Goal: Information Seeking & Learning: Learn about a topic

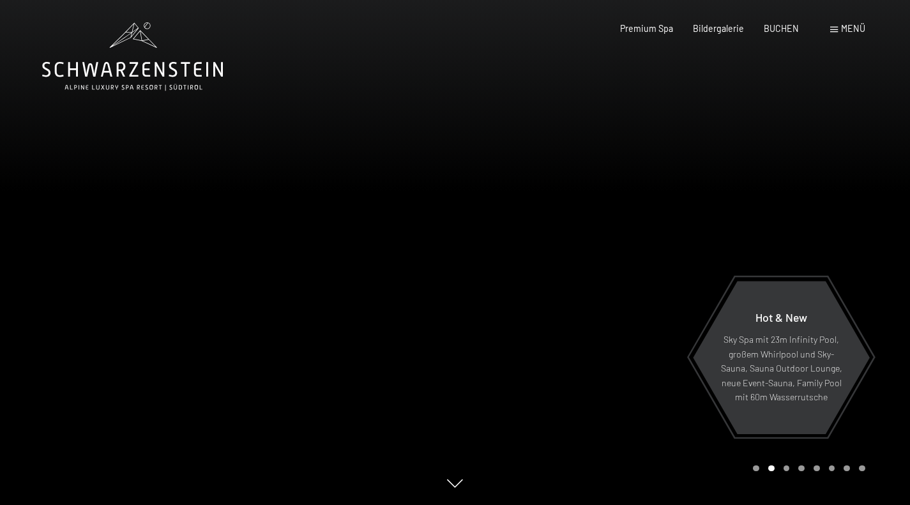
click at [153, 65] on icon at bounding box center [132, 56] width 181 height 68
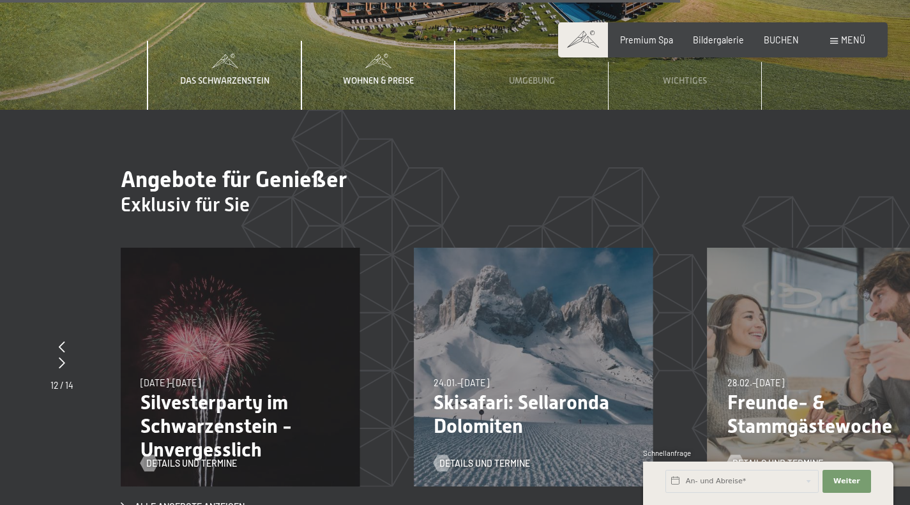
scroll to position [3914, 0]
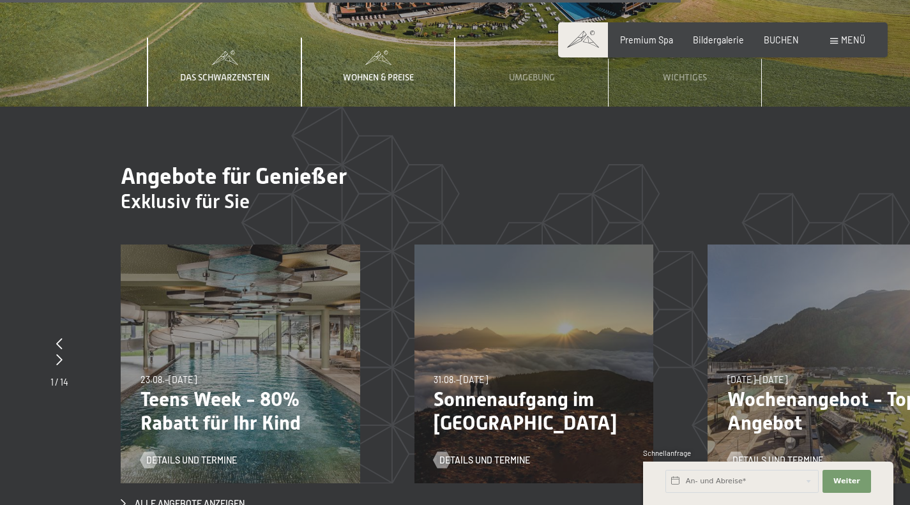
click at [378, 72] on span "Wohnen & Preise" at bounding box center [378, 77] width 71 height 10
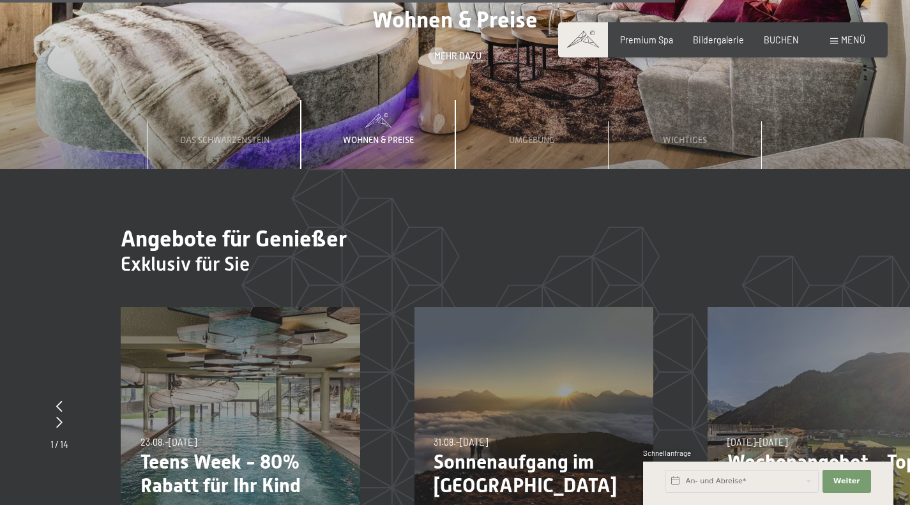
scroll to position [3834, 0]
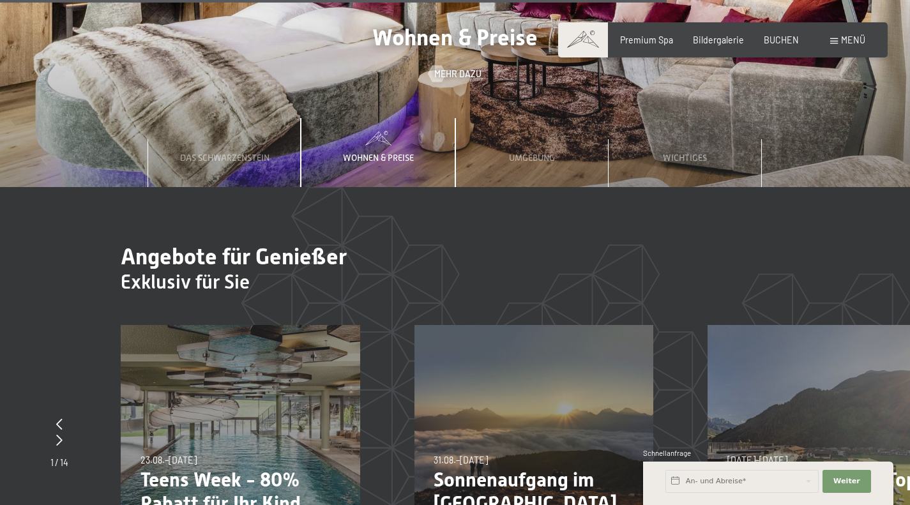
click at [379, 153] on span "Wohnen & Preise" at bounding box center [378, 158] width 71 height 10
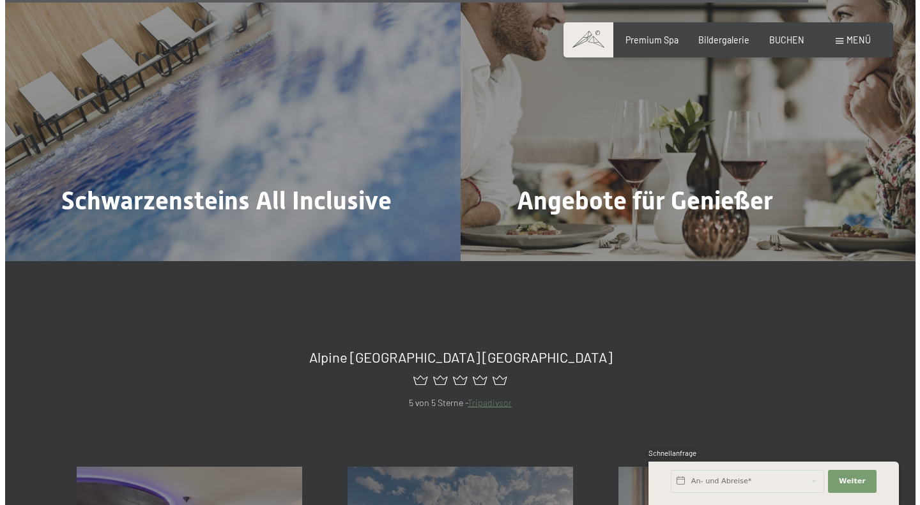
scroll to position [4616, 0]
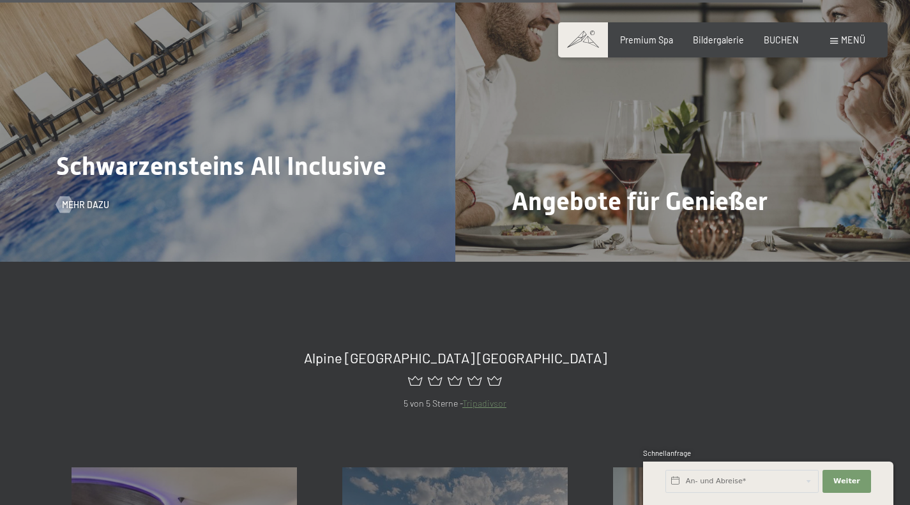
click at [322, 151] on span "Schwarzensteins All Inclusive" at bounding box center [221, 165] width 330 height 29
click at [87, 199] on span "Mehr dazu" at bounding box center [98, 205] width 47 height 13
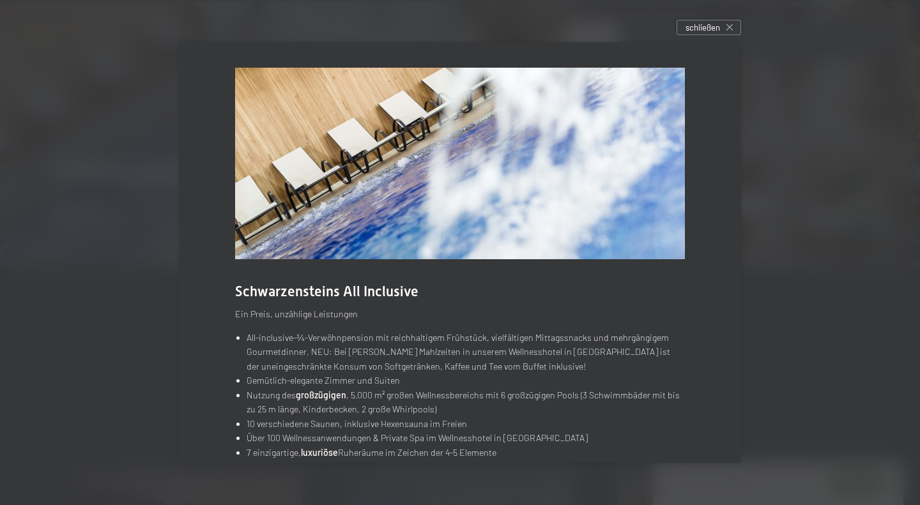
scroll to position [130, 0]
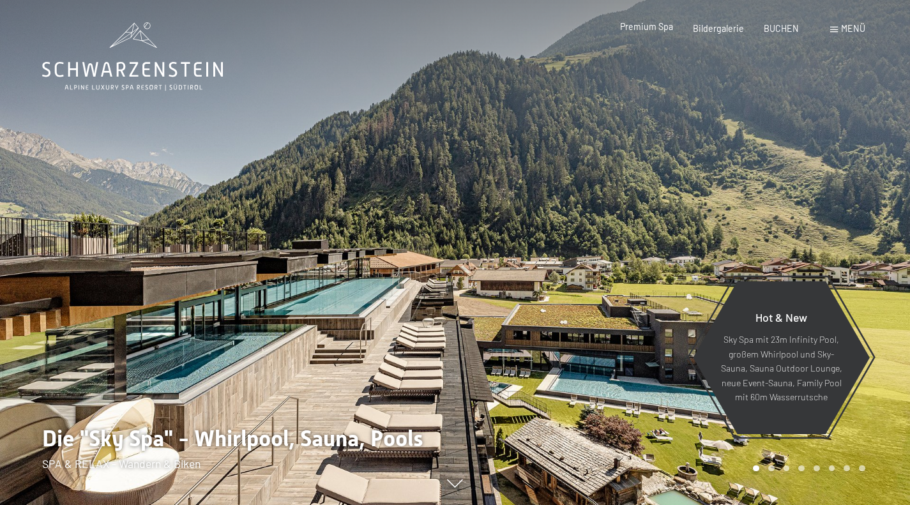
click at [659, 29] on span "Premium Spa" at bounding box center [646, 26] width 53 height 11
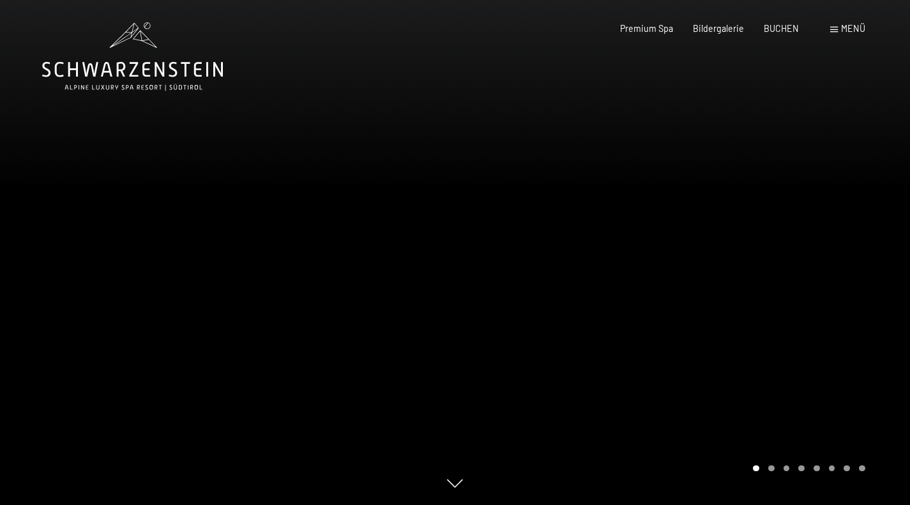
click at [114, 84] on icon at bounding box center [132, 56] width 181 height 68
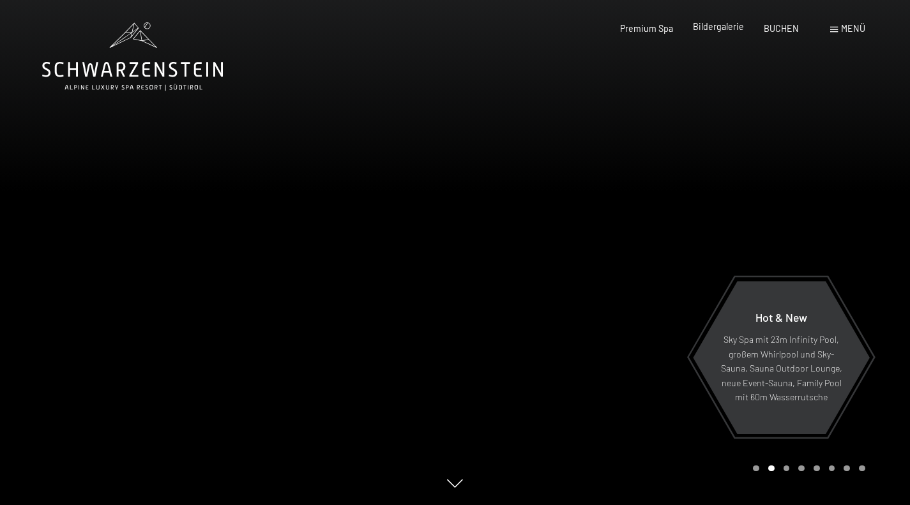
click at [716, 29] on span "Bildergalerie" at bounding box center [718, 26] width 51 height 11
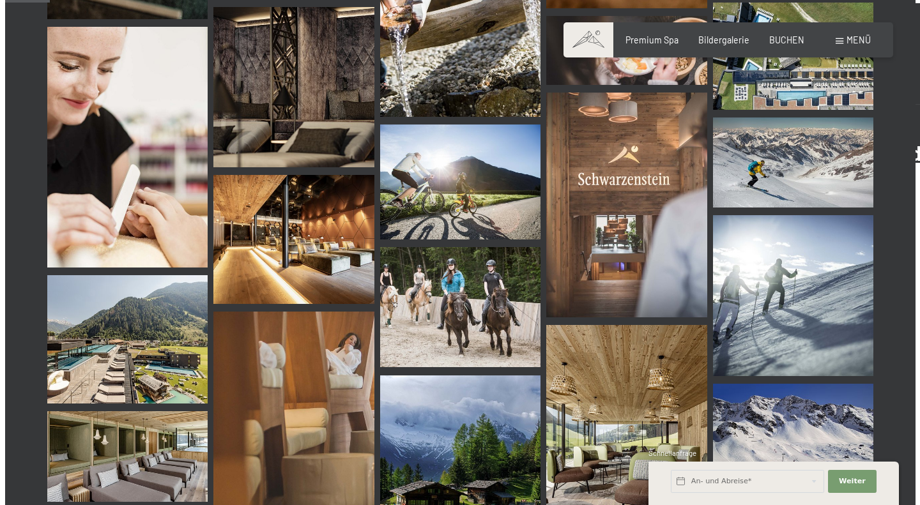
scroll to position [637, 0]
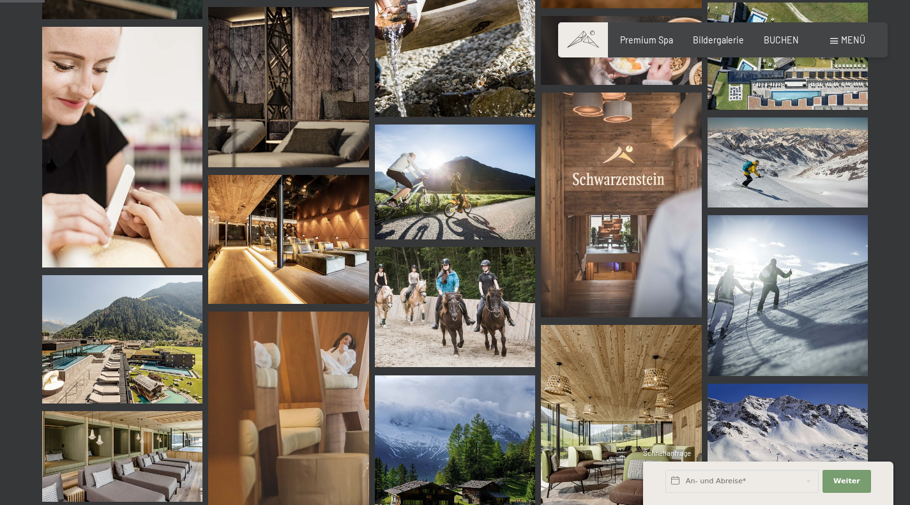
click at [834, 43] on span at bounding box center [834, 41] width 8 height 6
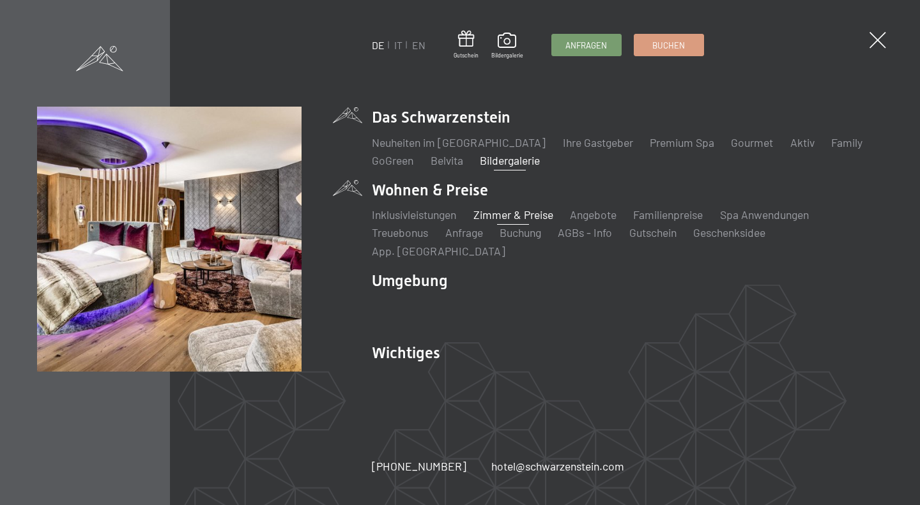
click at [496, 222] on link "Zimmer & Preise" at bounding box center [513, 215] width 80 height 14
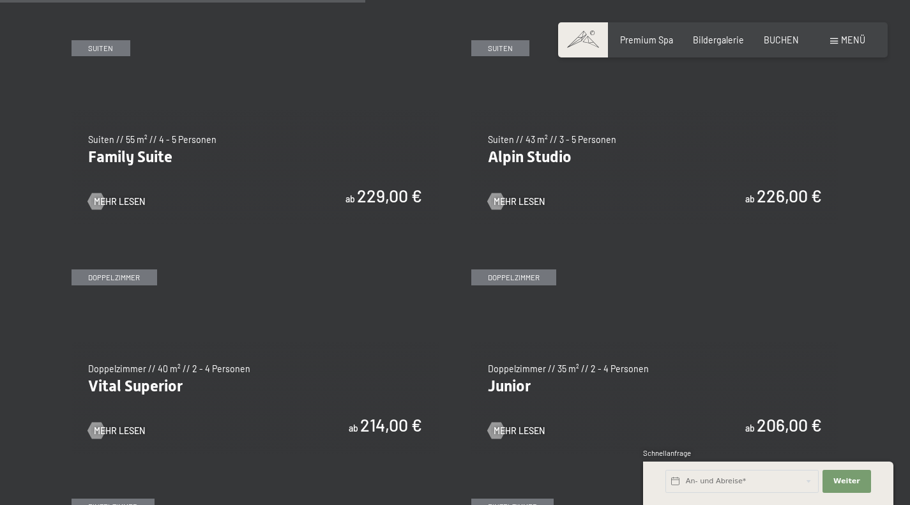
scroll to position [1419, 0]
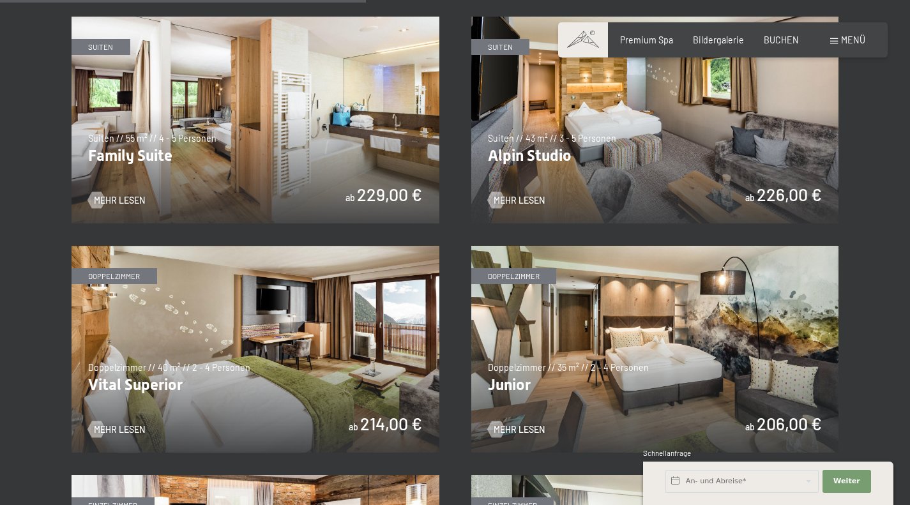
click at [471, 148] on img at bounding box center [287, 120] width 368 height 207
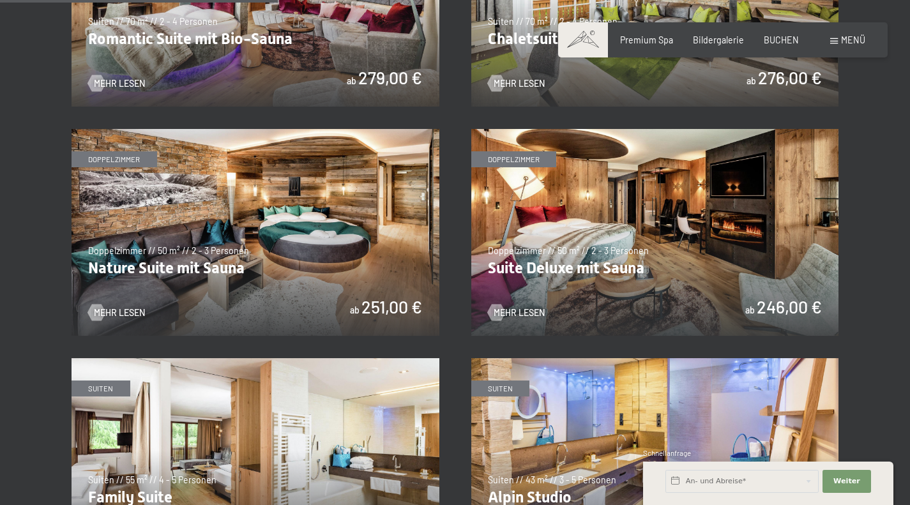
scroll to position [1076, 0]
click at [801, 265] on img at bounding box center [655, 233] width 368 height 207
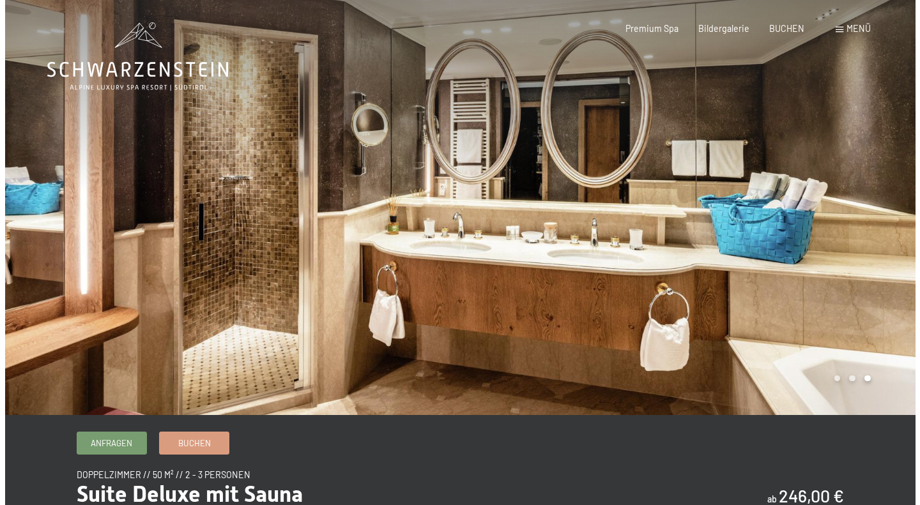
scroll to position [3, 0]
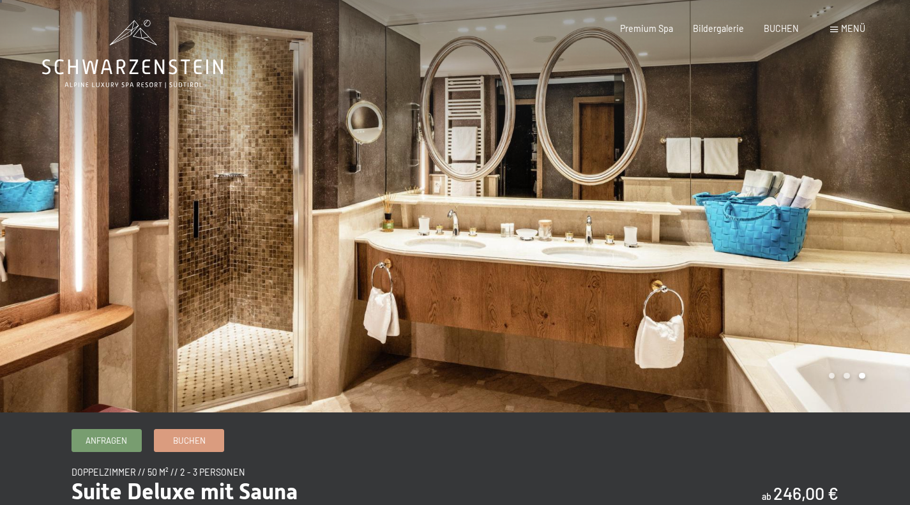
click at [855, 266] on div at bounding box center [682, 204] width 455 height 415
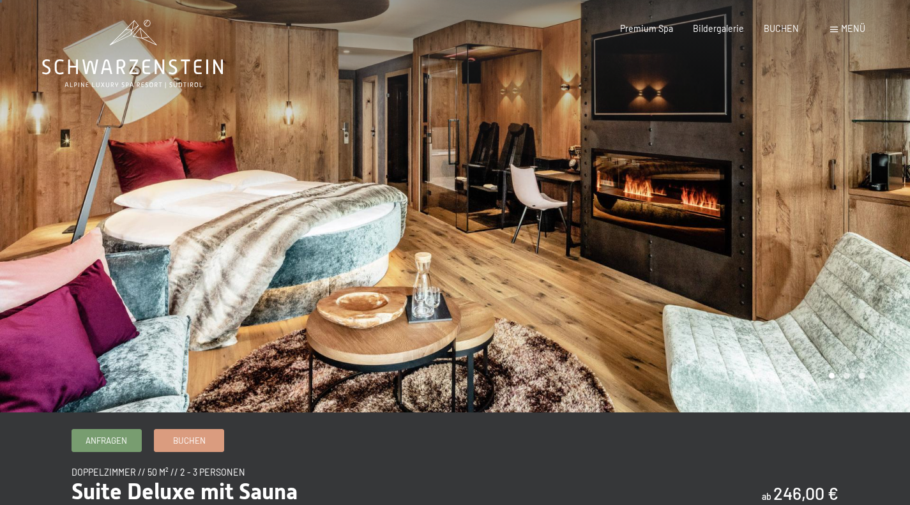
click at [846, 283] on div at bounding box center [682, 204] width 455 height 415
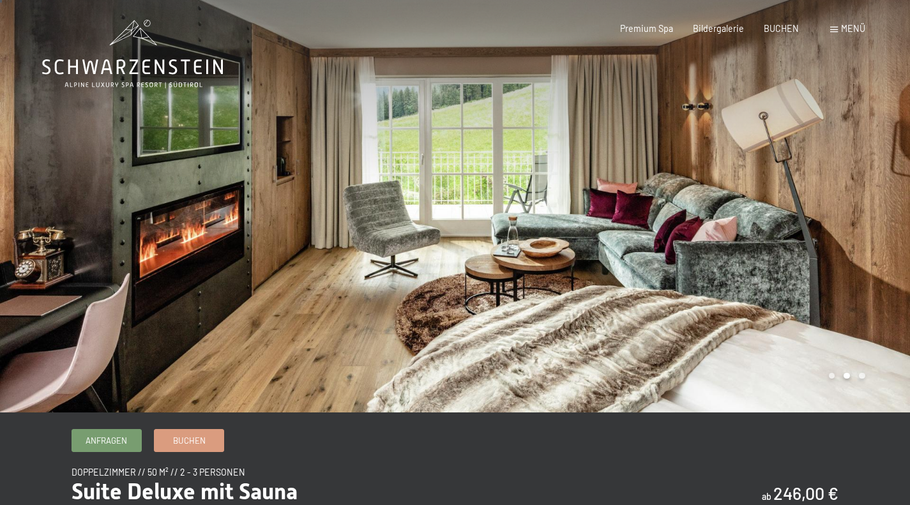
click at [839, 30] on div "Menü" at bounding box center [847, 28] width 35 height 13
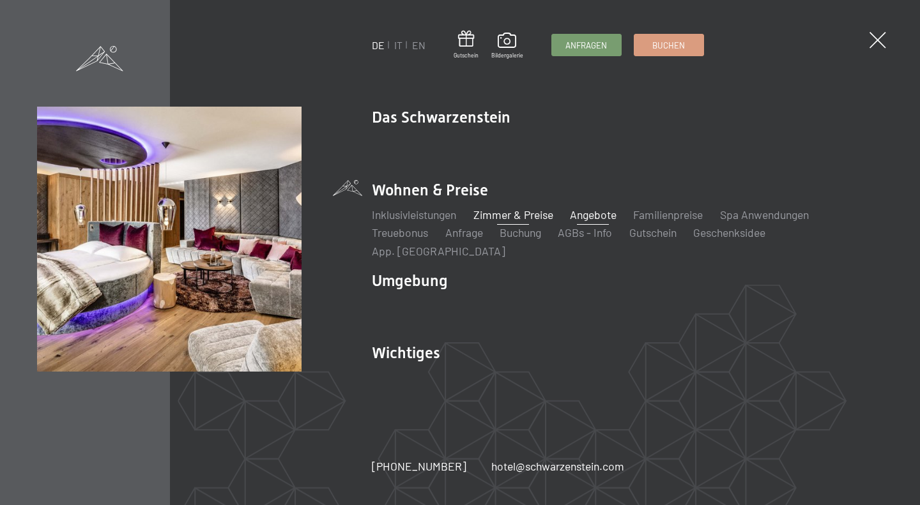
click at [599, 221] on link "Angebote" at bounding box center [593, 215] width 47 height 14
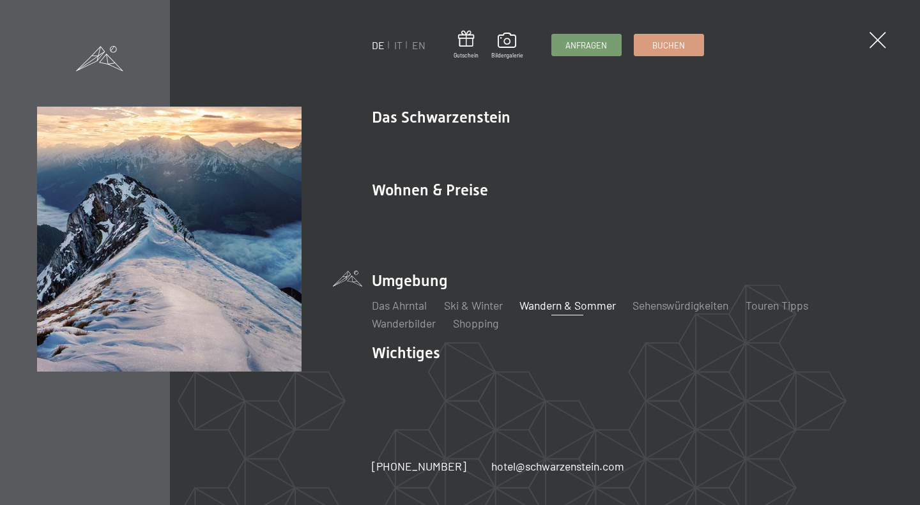
click at [551, 298] on link "Wandern & Sommer" at bounding box center [567, 305] width 96 height 14
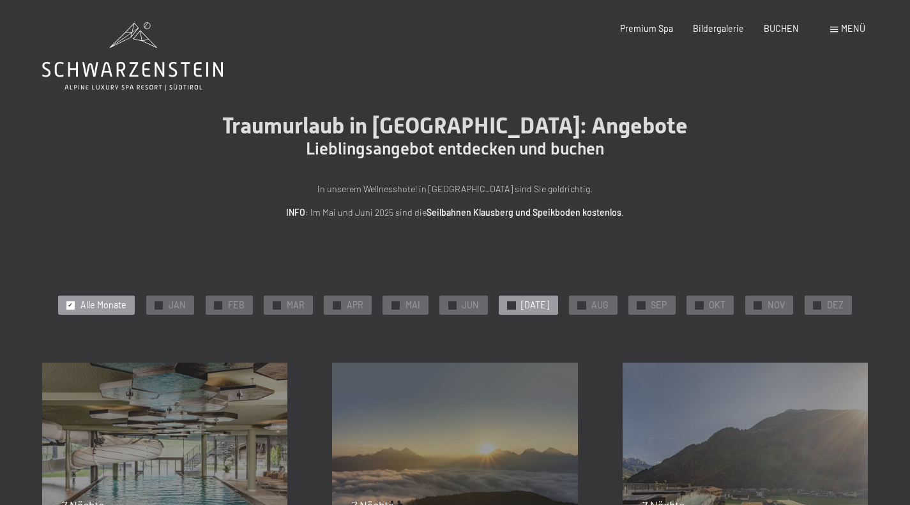
click at [528, 307] on span "JUL" at bounding box center [535, 305] width 28 height 13
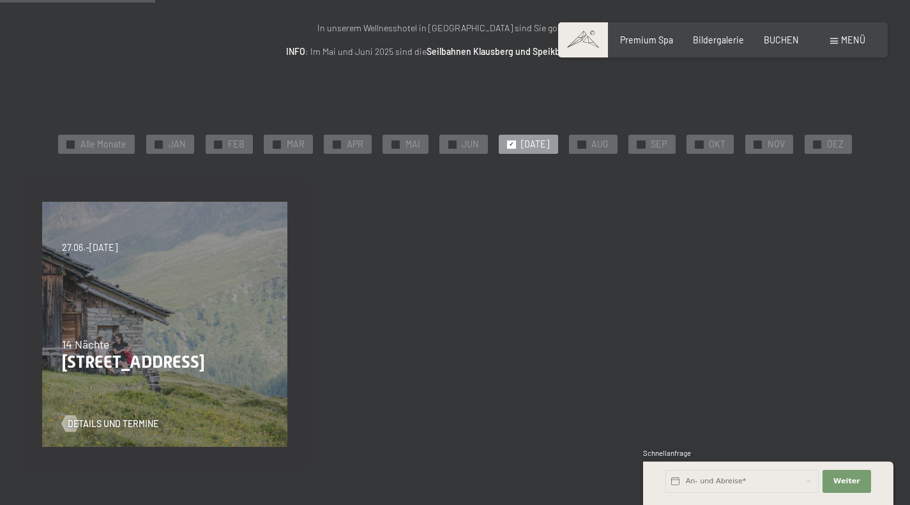
scroll to position [161, 0]
click at [125, 425] on span "Details und Termine" at bounding box center [125, 424] width 91 height 13
click at [126, 424] on span "Details und Termine" at bounding box center [125, 424] width 91 height 13
click at [102, 420] on span "Details und Termine" at bounding box center [125, 424] width 91 height 13
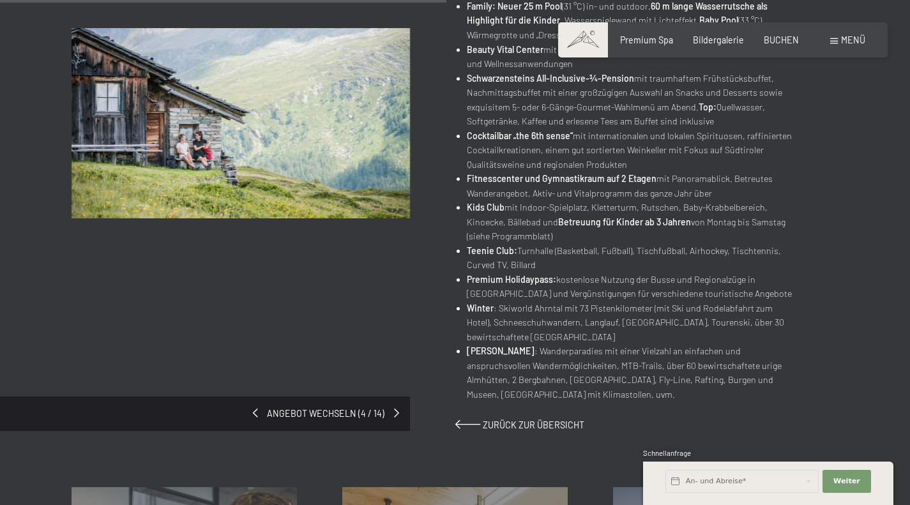
scroll to position [665, 0]
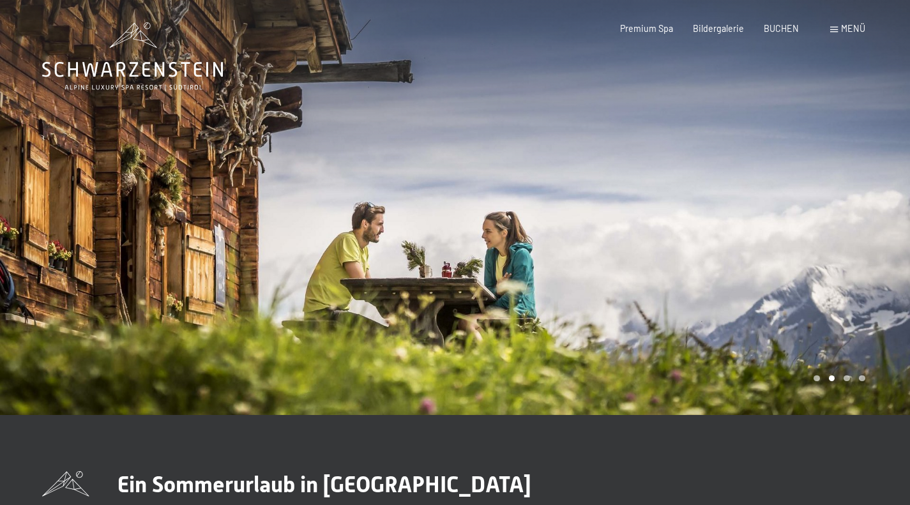
click at [837, 28] on span at bounding box center [834, 30] width 8 height 6
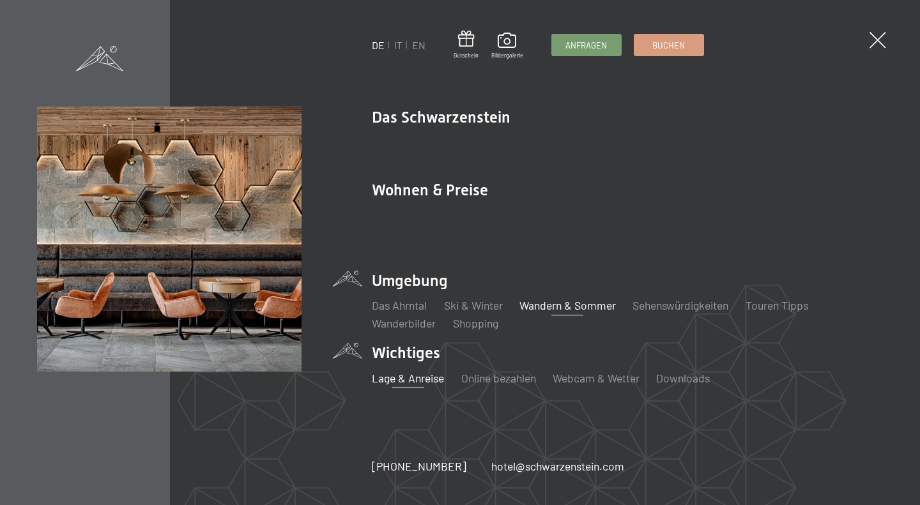
click at [397, 371] on link "Lage & Anreise" at bounding box center [408, 378] width 72 height 14
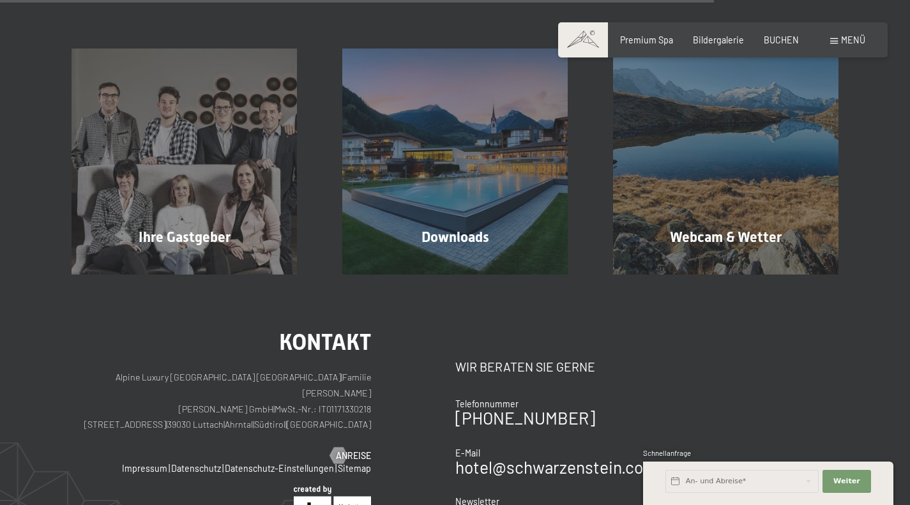
scroll to position [971, 0]
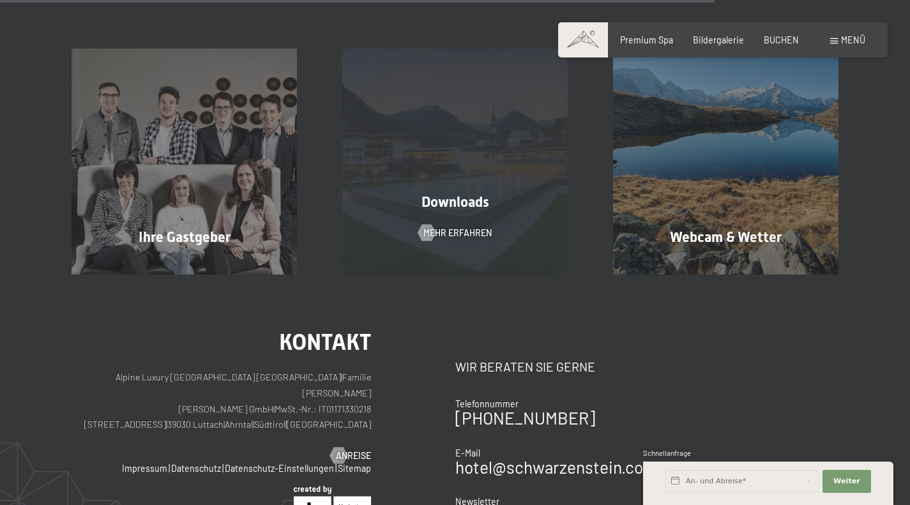
click at [471, 206] on div "Downloads" at bounding box center [455, 203] width 271 height 20
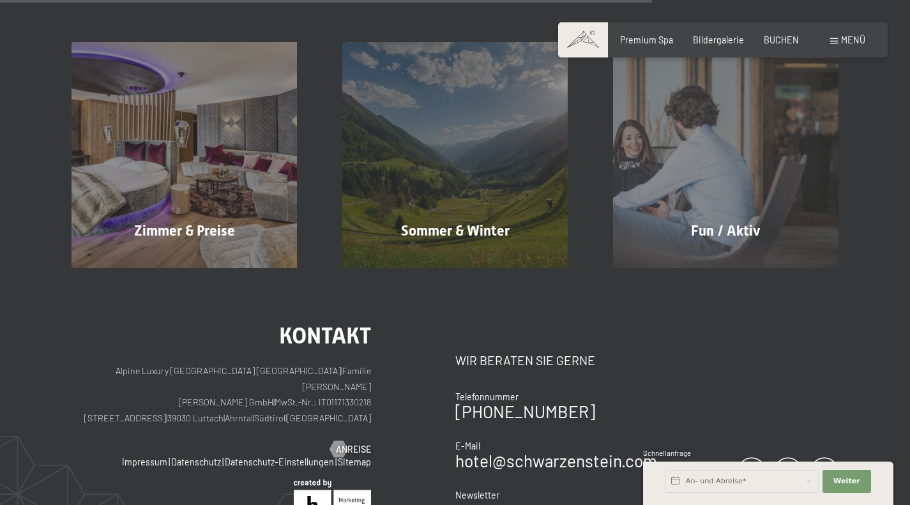
scroll to position [779, 0]
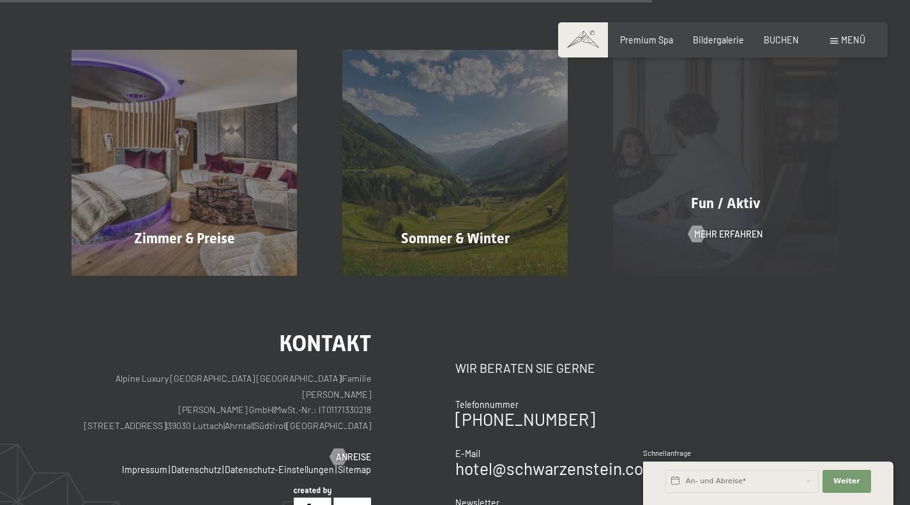
click at [726, 211] on span "Fun / Aktiv" at bounding box center [726, 203] width 70 height 16
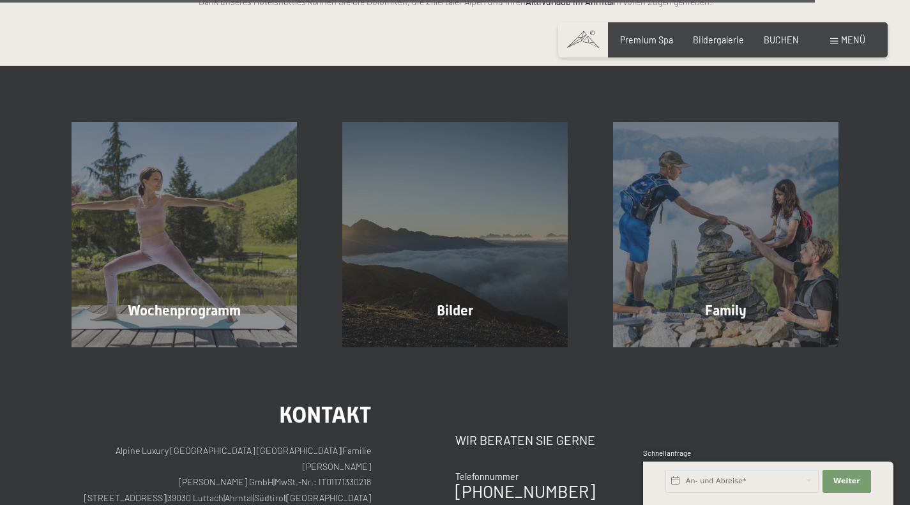
scroll to position [2771, 0]
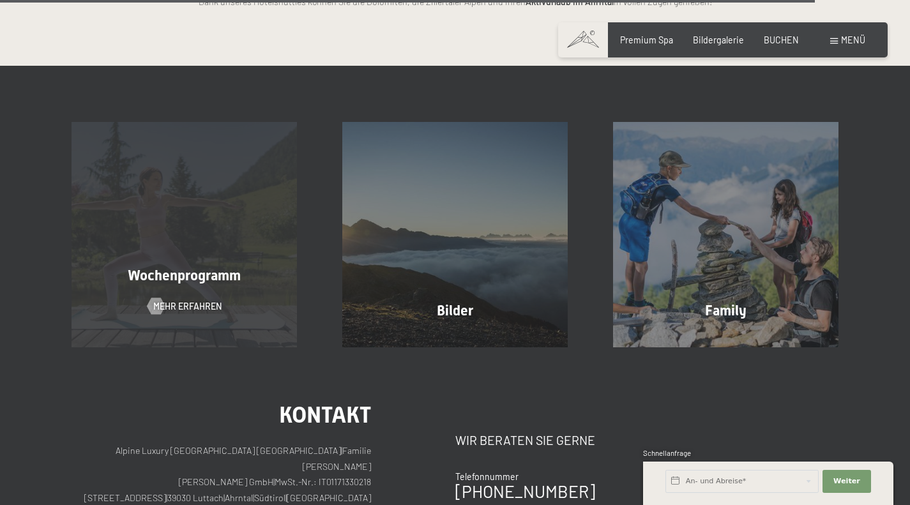
click at [195, 268] on span "Wochenprogramm" at bounding box center [184, 276] width 113 height 16
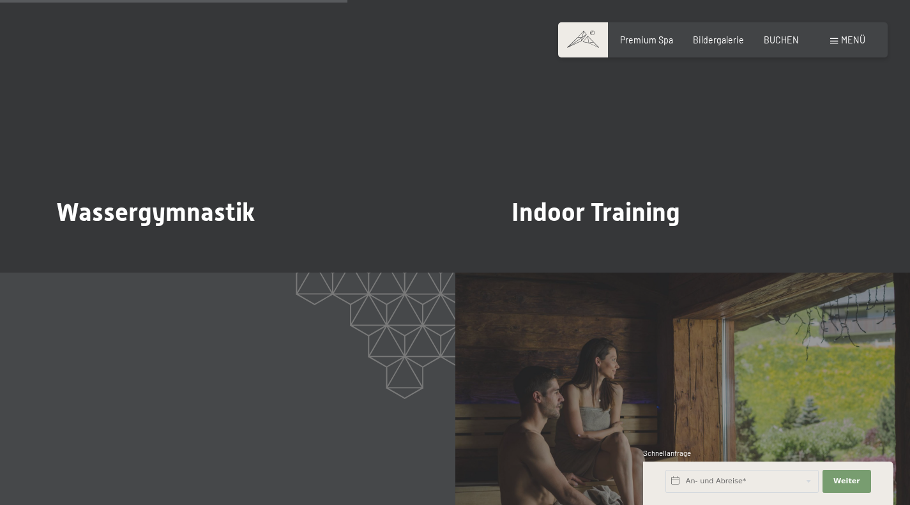
scroll to position [1835, 0]
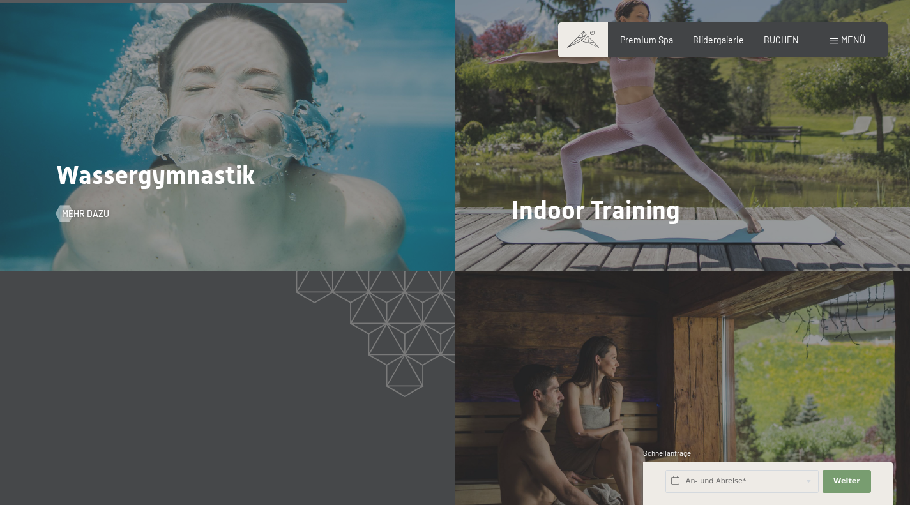
click at [297, 200] on div "Wassergymnastik Mehr dazu" at bounding box center [227, 100] width 455 height 341
click at [80, 218] on span "Mehr dazu" at bounding box center [98, 214] width 47 height 13
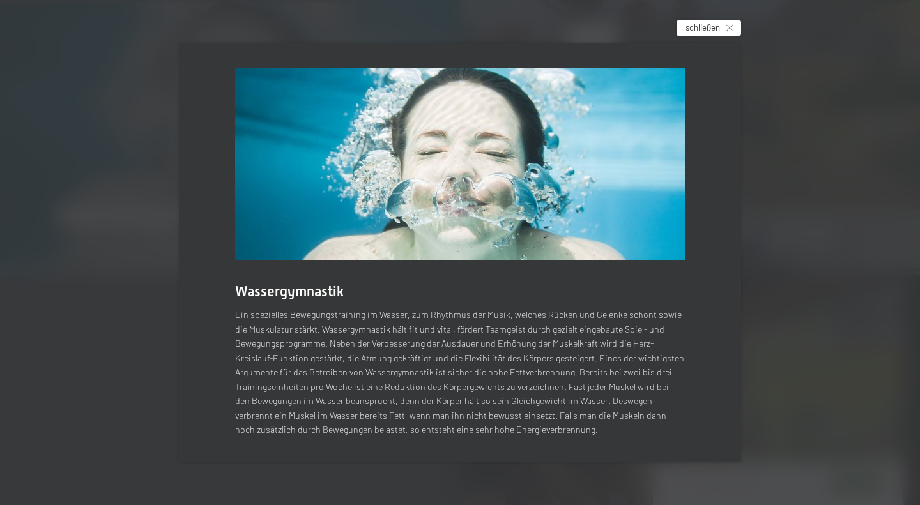
click at [731, 29] on icon at bounding box center [729, 28] width 6 height 6
